Goal: Ask a question: Seek information or help from site administrators or community

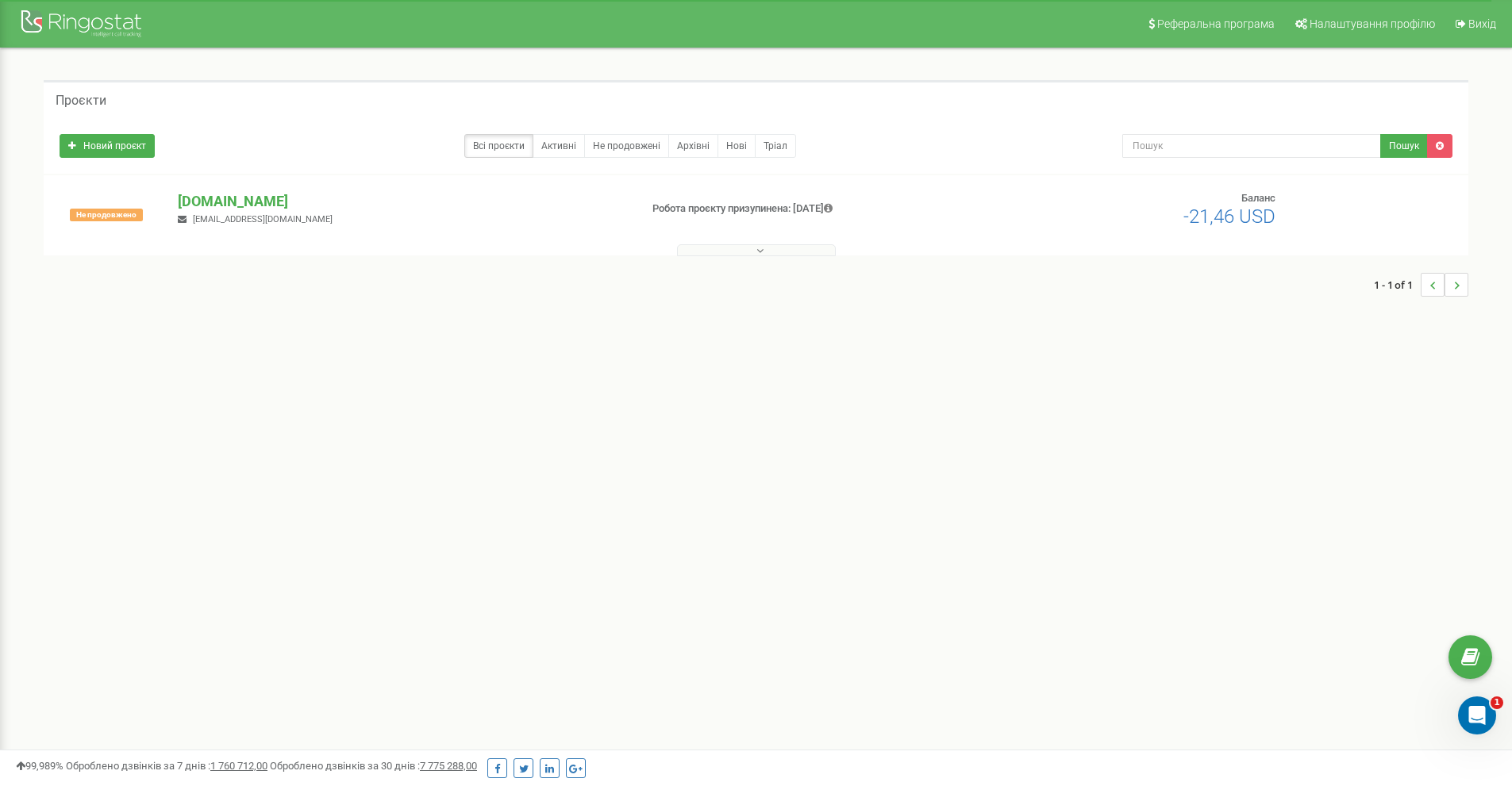
click at [251, 481] on div "Реферальна програма Налаштування профілю Вихід Проєкти Новий проєкт Всі проєкти…" at bounding box center [756, 476] width 1512 height 952
click at [14, 393] on div "Реферальна програма Налаштування профілю Вихід Проєкти Новий проєкт Всі проєкти…" at bounding box center [756, 476] width 1512 height 952
click at [182, 409] on div "Реферальна програма Налаштування профілю Вихід Проєкти Новий проєкт Всі проєкти…" at bounding box center [756, 476] width 1512 height 952
click at [1464, 708] on div "Відкрити програму для спілкування Intercom" at bounding box center [1475, 713] width 52 height 52
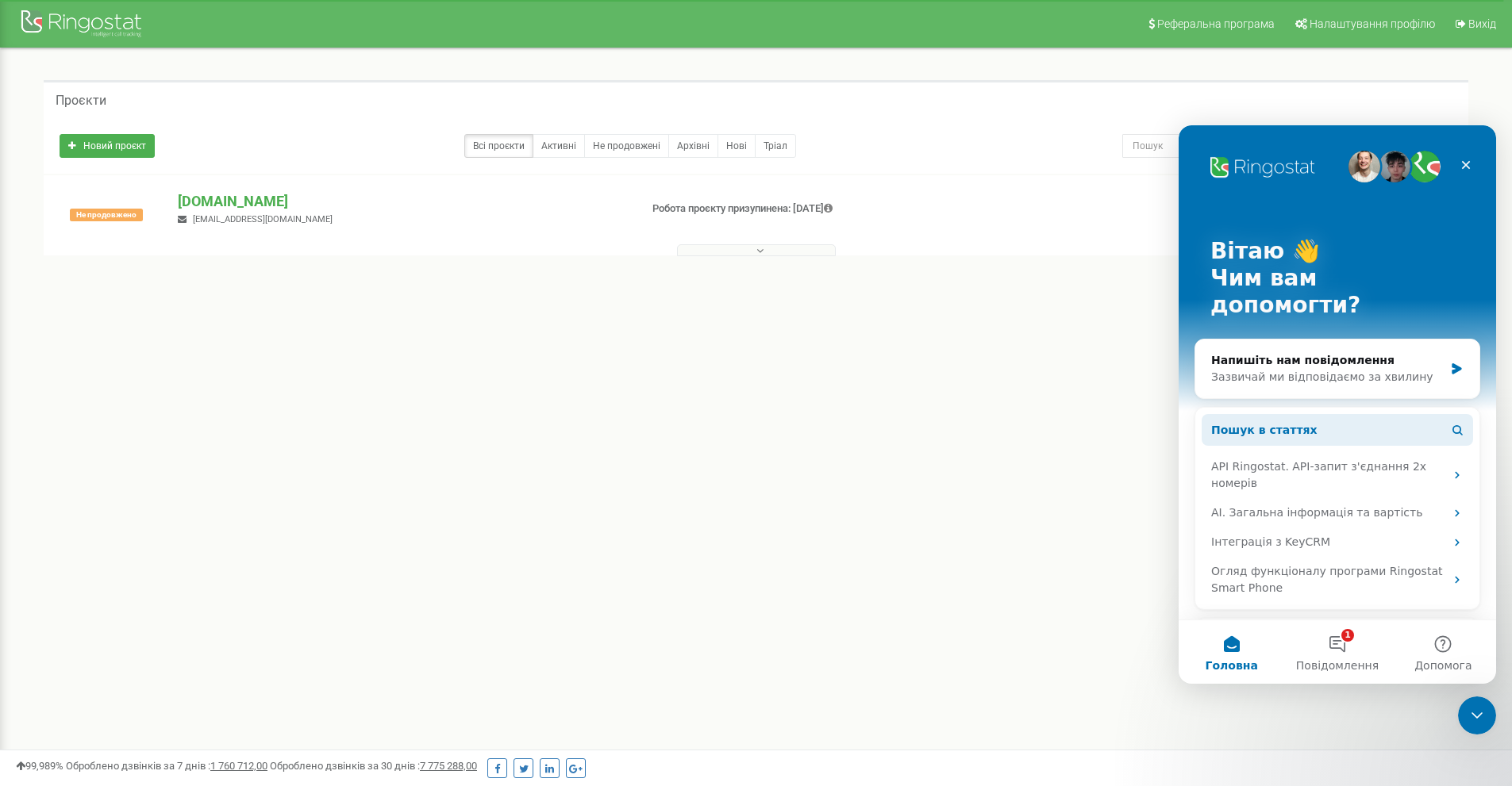
scroll to position [162, 0]
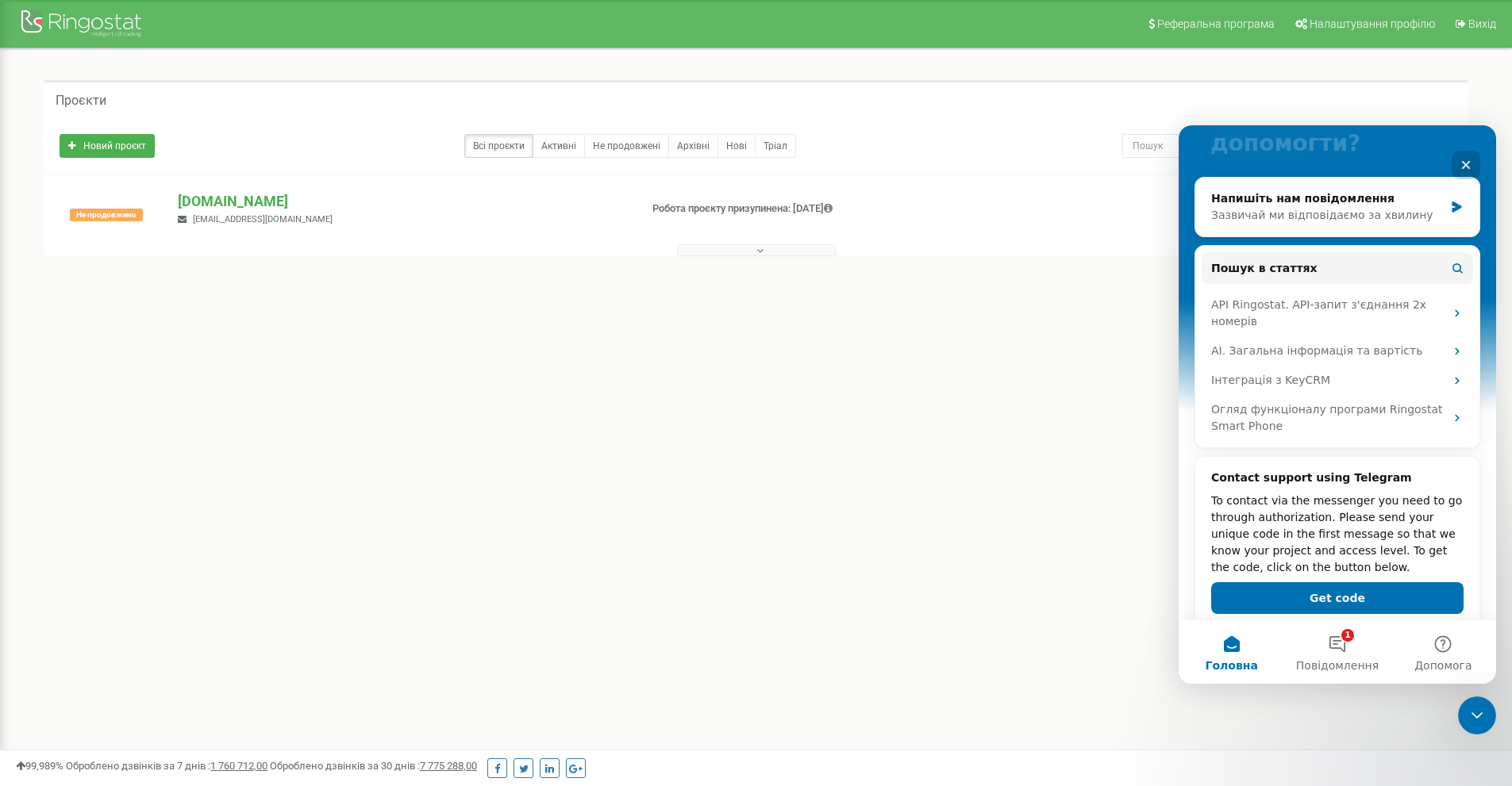
click at [1138, 218] on h2 "-21,46 USD" at bounding box center [1199, 217] width 153 height 21
click at [1336, 635] on button "1 Повідомлення" at bounding box center [1337, 652] width 105 height 64
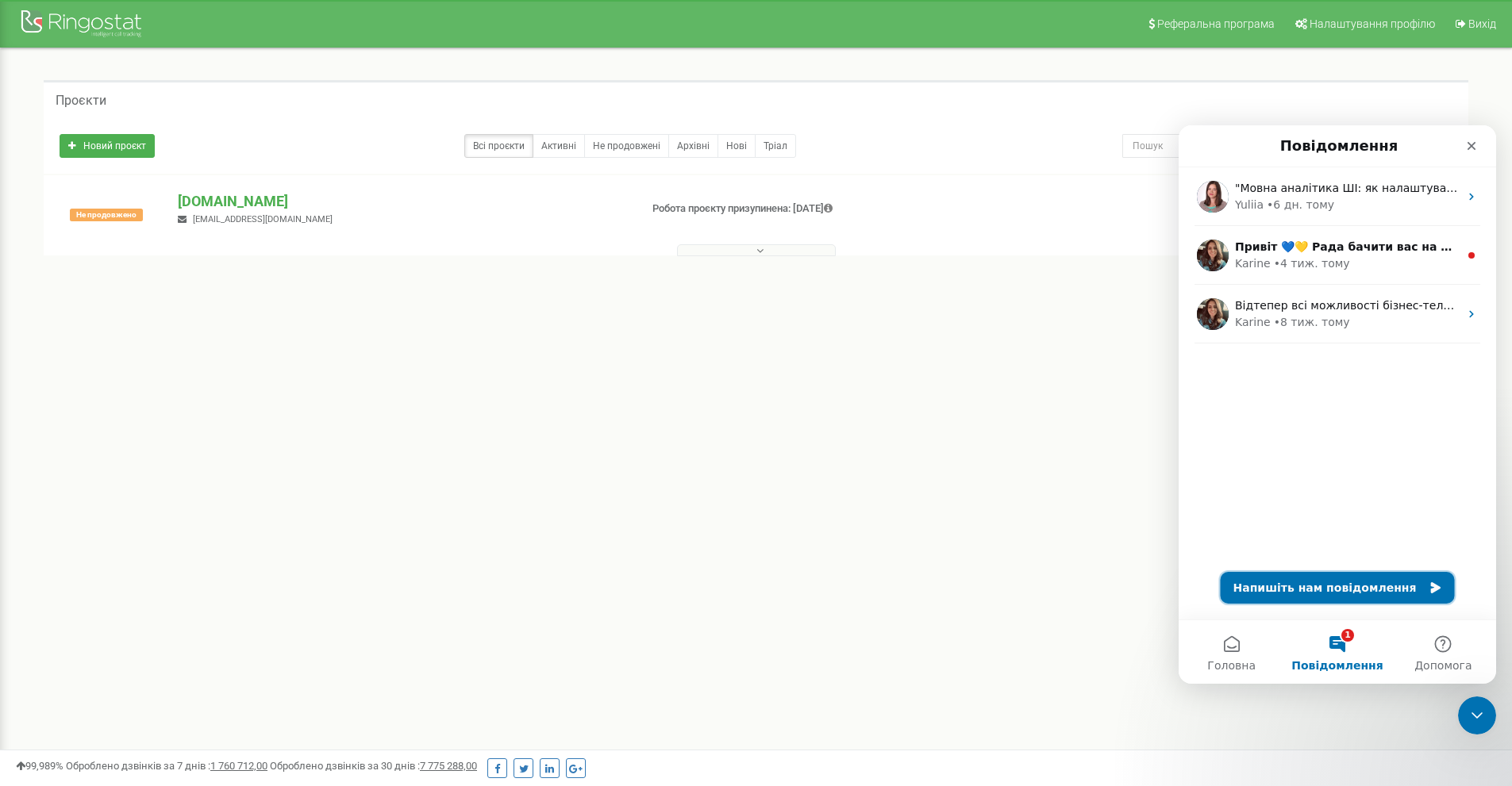
click at [1314, 593] on button "Напишіть нам повідомлення" at bounding box center [1338, 588] width 234 height 31
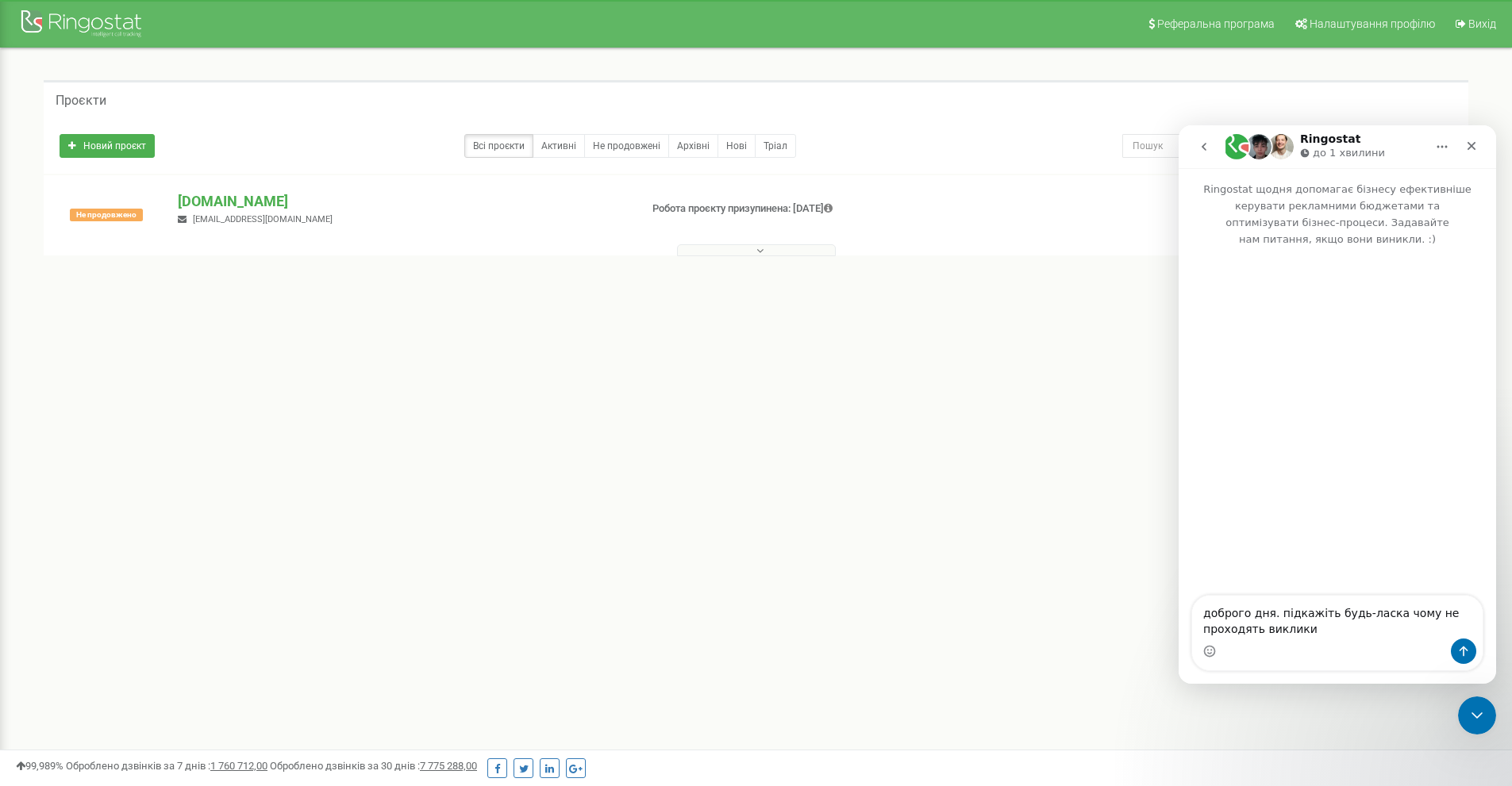
type textarea "доброго дня. підкажіть будь-ласка чому не проходять виклики?"
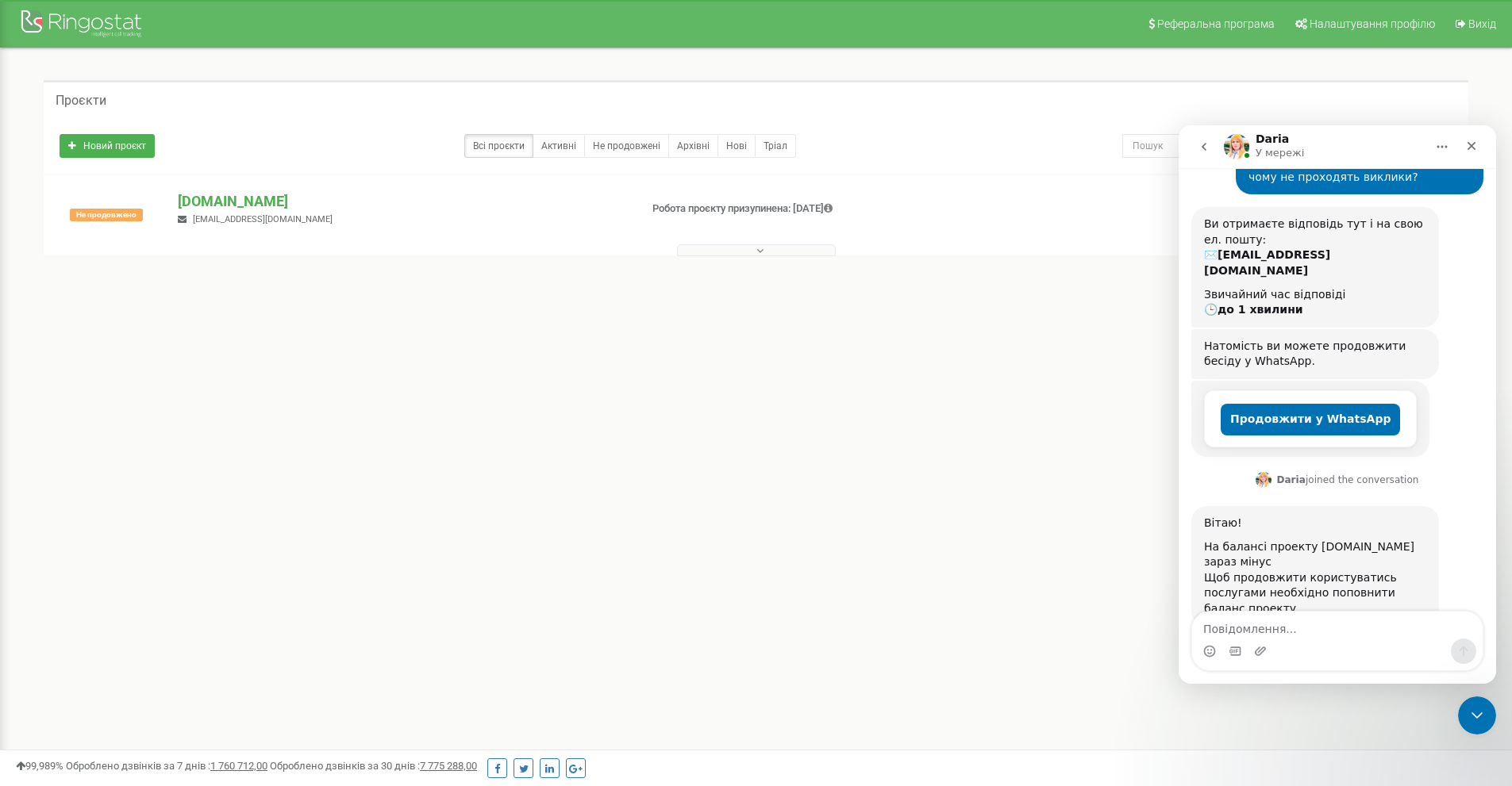
scroll to position [138, 0]
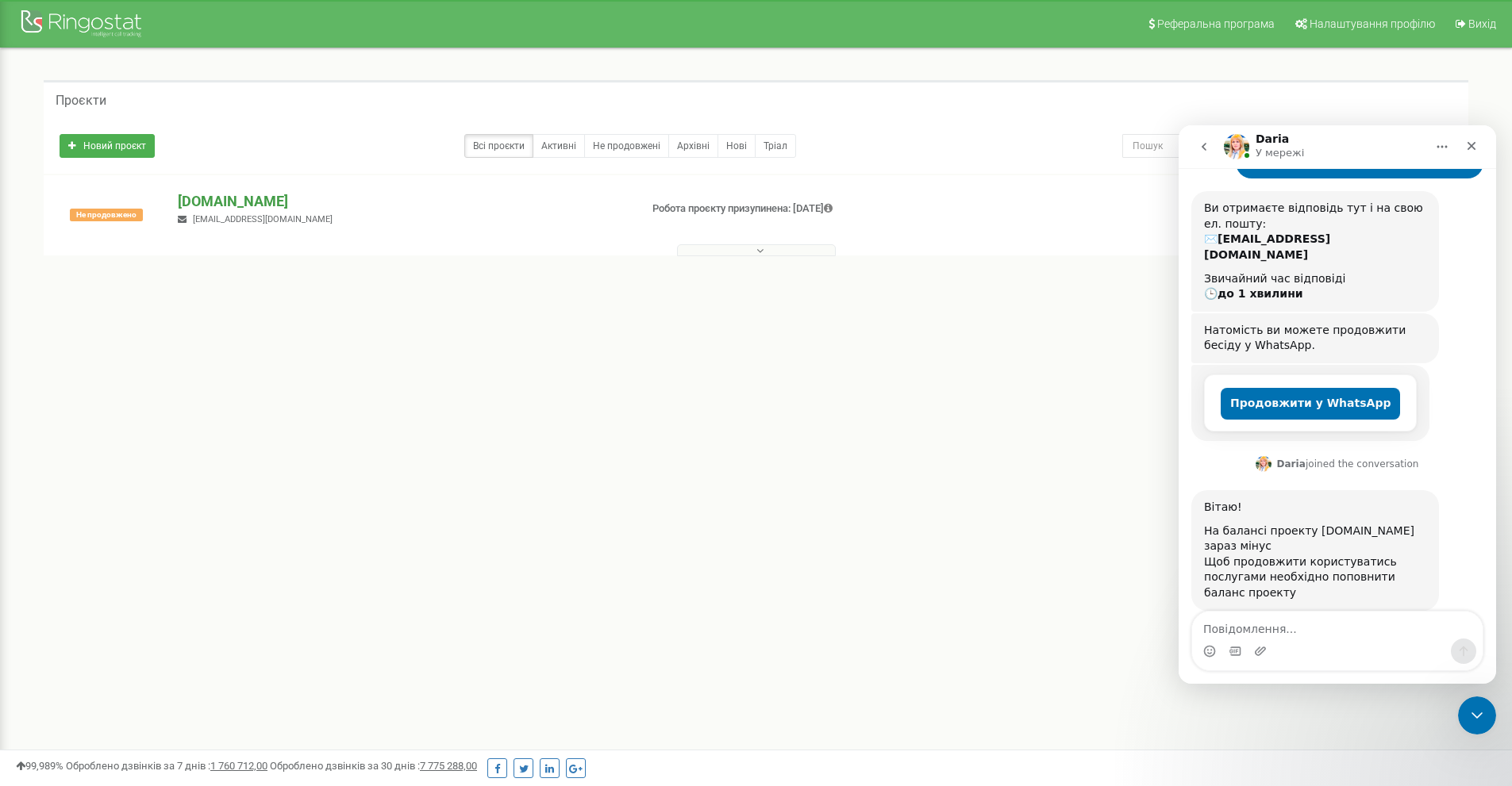
click at [247, 192] on p "[DOMAIN_NAME]" at bounding box center [402, 202] width 449 height 21
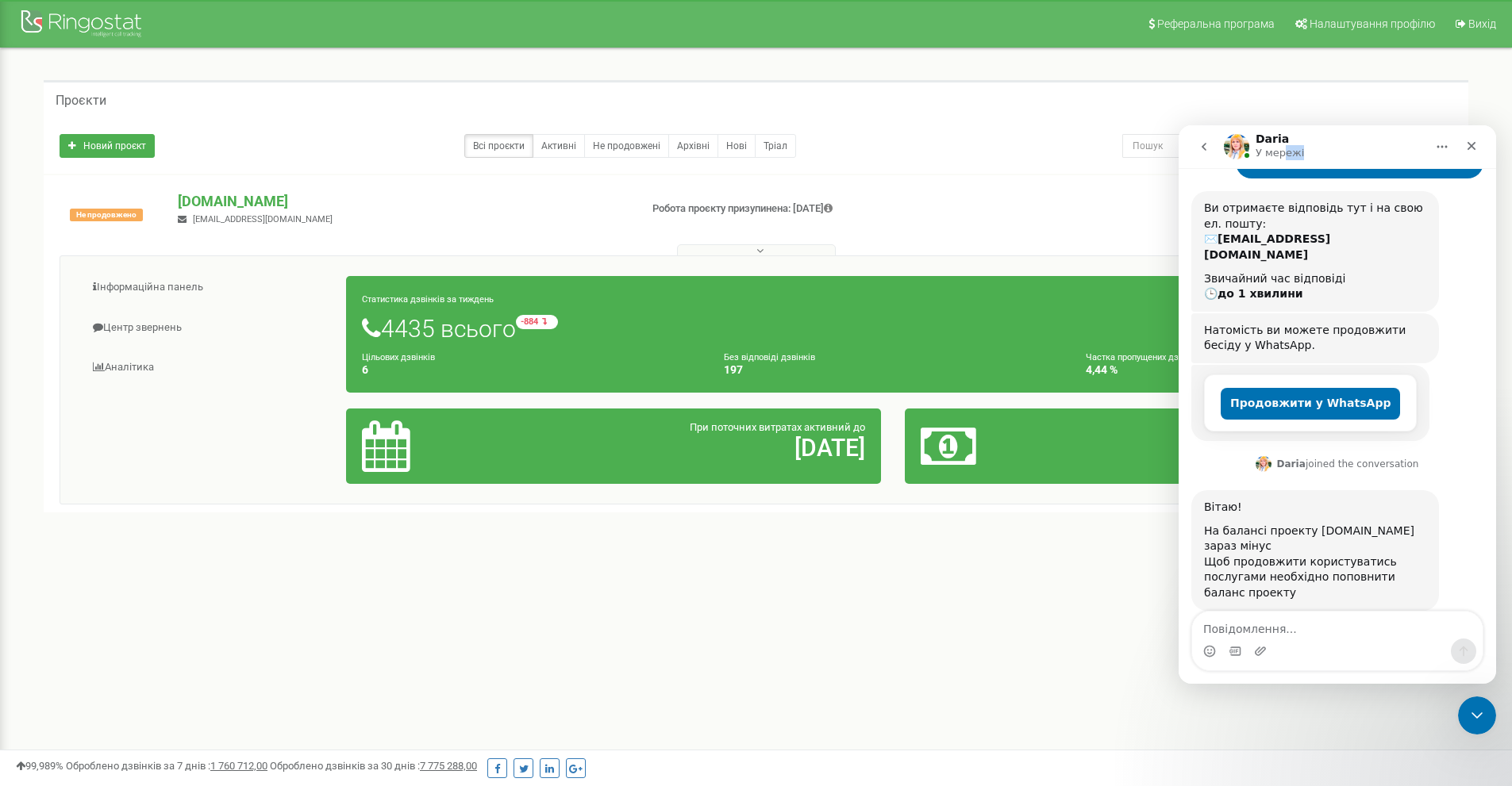
drag, startPoint x: 1292, startPoint y: 144, endPoint x: 1507, endPoint y: 158, distance: 215.5
click html "Daria У мережі Ringostat щодня допомагає бізнесу ефективніше керувати рекламним…"
click at [1474, 144] on icon "Закрити" at bounding box center [1472, 146] width 9 height 9
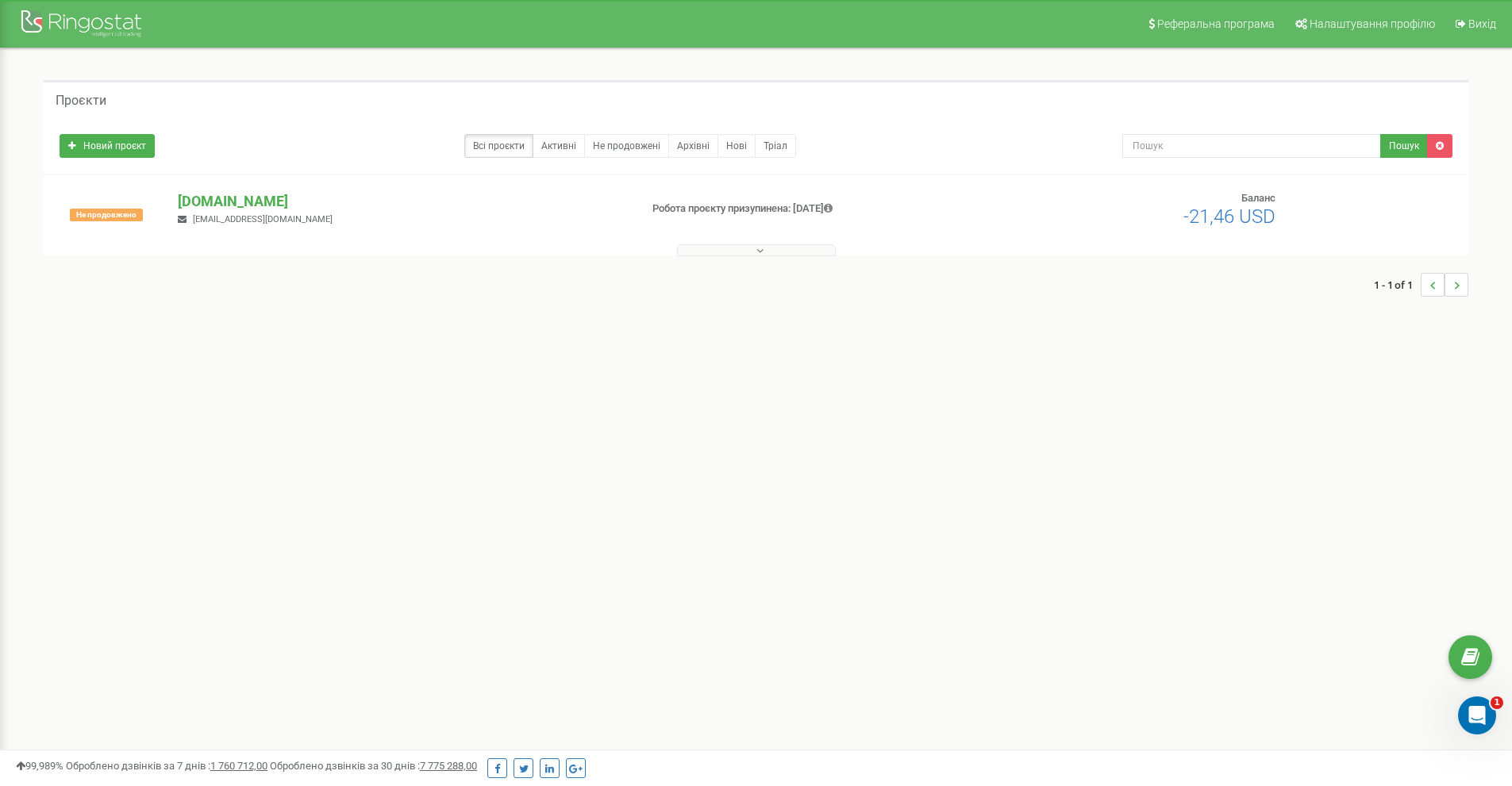
click at [93, 393] on div "Реферальна програма Налаштування профілю Вихід Проєкти Новий проєкт Всі проєкти…" at bounding box center [756, 476] width 1512 height 952
click at [199, 413] on div "Реферальна програма Налаштування профілю Вихід Проєкти Новий проєкт Всі проєкти…" at bounding box center [756, 476] width 1512 height 952
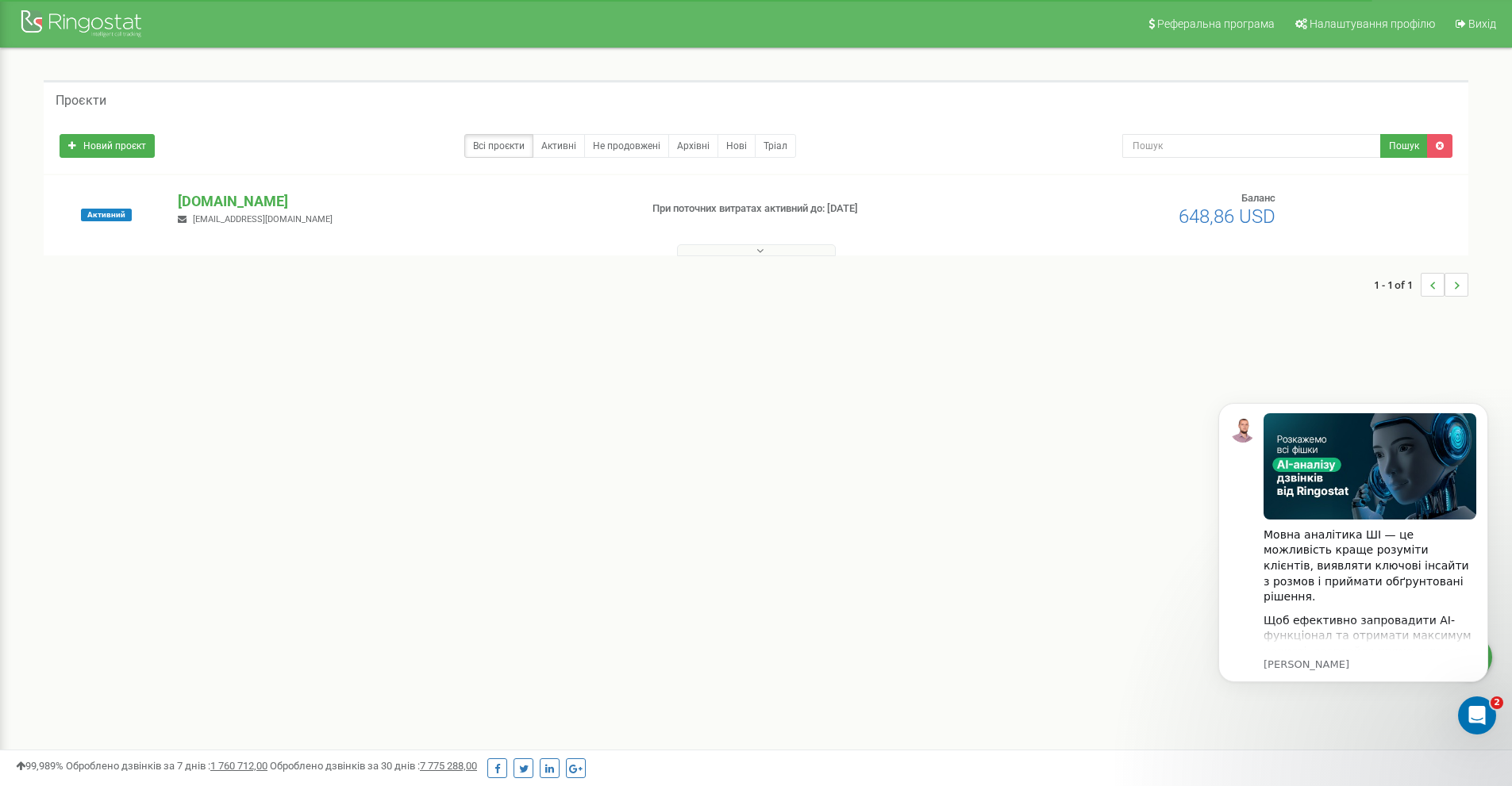
click at [182, 435] on div "Реферальна програма Налаштування профілю Вихід Проєкти Новий проєкт Всі проєкти…" at bounding box center [756, 476] width 1512 height 952
drag, startPoint x: 112, startPoint y: 479, endPoint x: 148, endPoint y: 422, distance: 67.4
click at [112, 479] on div "Реферальна програма Налаштування профілю Вихід Проєкти Новий проєкт Всі проєкти…" at bounding box center [756, 476] width 1512 height 952
